Goal: Use online tool/utility: Utilize a website feature to perform a specific function

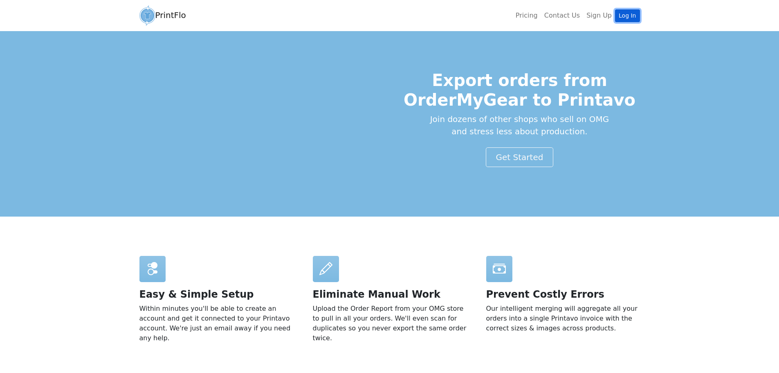
click at [621, 16] on link "Log In" at bounding box center [627, 15] width 25 height 13
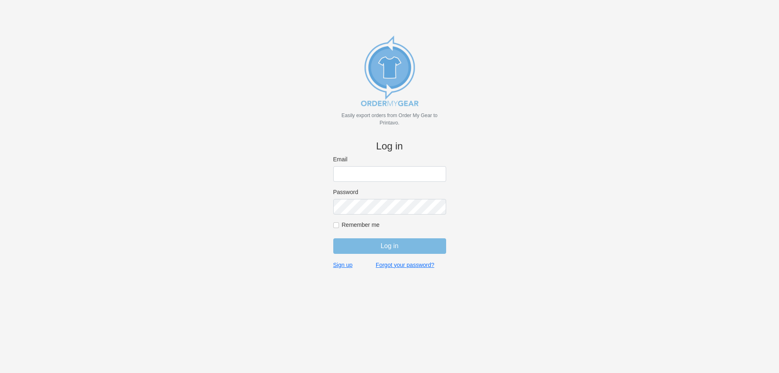
type input "[EMAIL_ADDRESS][DOMAIN_NAME]"
click at [367, 243] on input "Log in" at bounding box center [389, 246] width 113 height 16
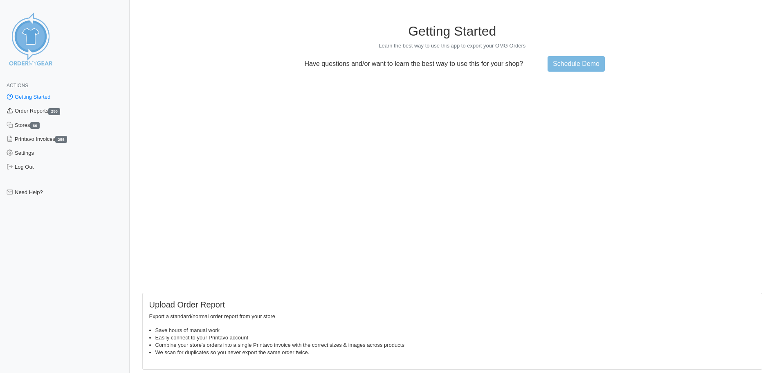
click at [40, 112] on link "Order Reports 256" at bounding box center [65, 111] width 130 height 14
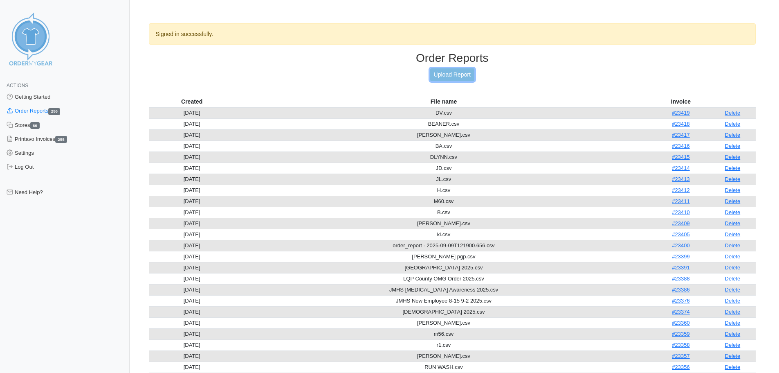
click at [438, 77] on link "Upload Report" at bounding box center [452, 74] width 44 height 13
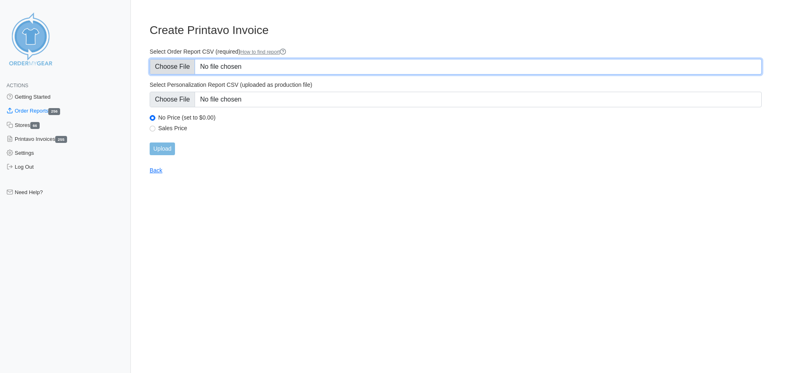
click at [171, 70] on input "Select Order Report CSV (required) How to find report" at bounding box center [456, 67] width 612 height 16
type input "C:\fakepath\JMHS New Employee Sept 1 15 2025.csv"
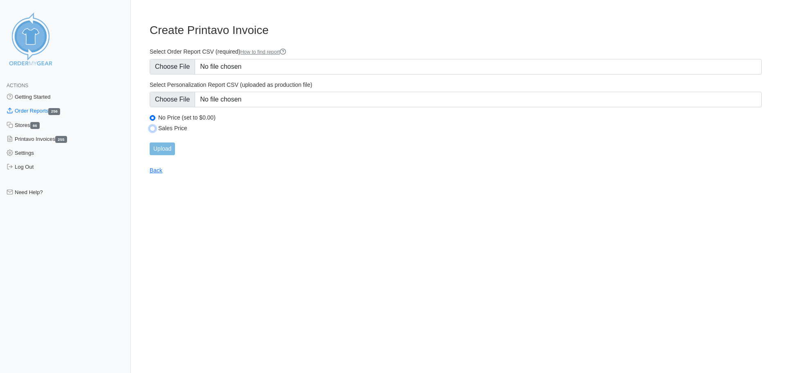
click at [154, 130] on input "Sales Price" at bounding box center [153, 129] width 6 height 6
radio input "true"
click at [154, 154] on input "Upload" at bounding box center [162, 148] width 25 height 13
